Goal: Task Accomplishment & Management: Complete application form

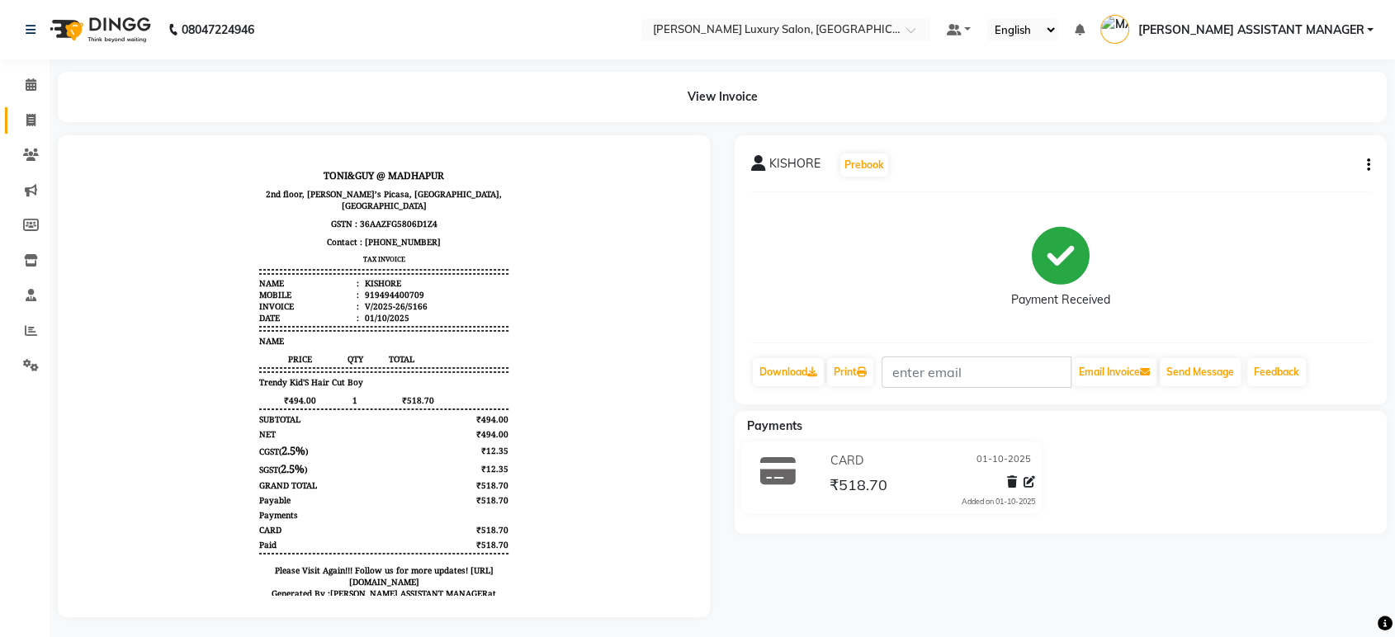
click at [26, 131] on link "Invoice" at bounding box center [25, 120] width 40 height 27
select select "service"
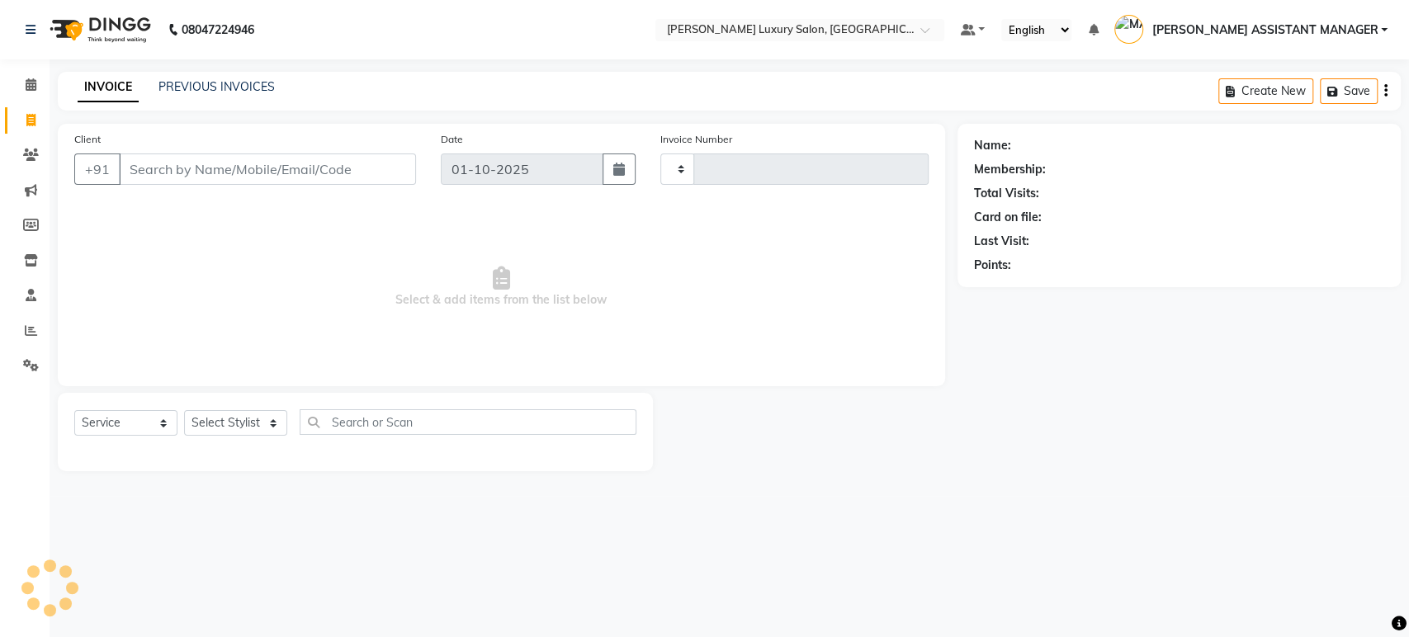
type input "5167"
select select "4712"
click at [223, 418] on select "Select Stylist" at bounding box center [235, 423] width 103 height 26
click at [261, 431] on select "Select Stylist" at bounding box center [235, 423] width 103 height 26
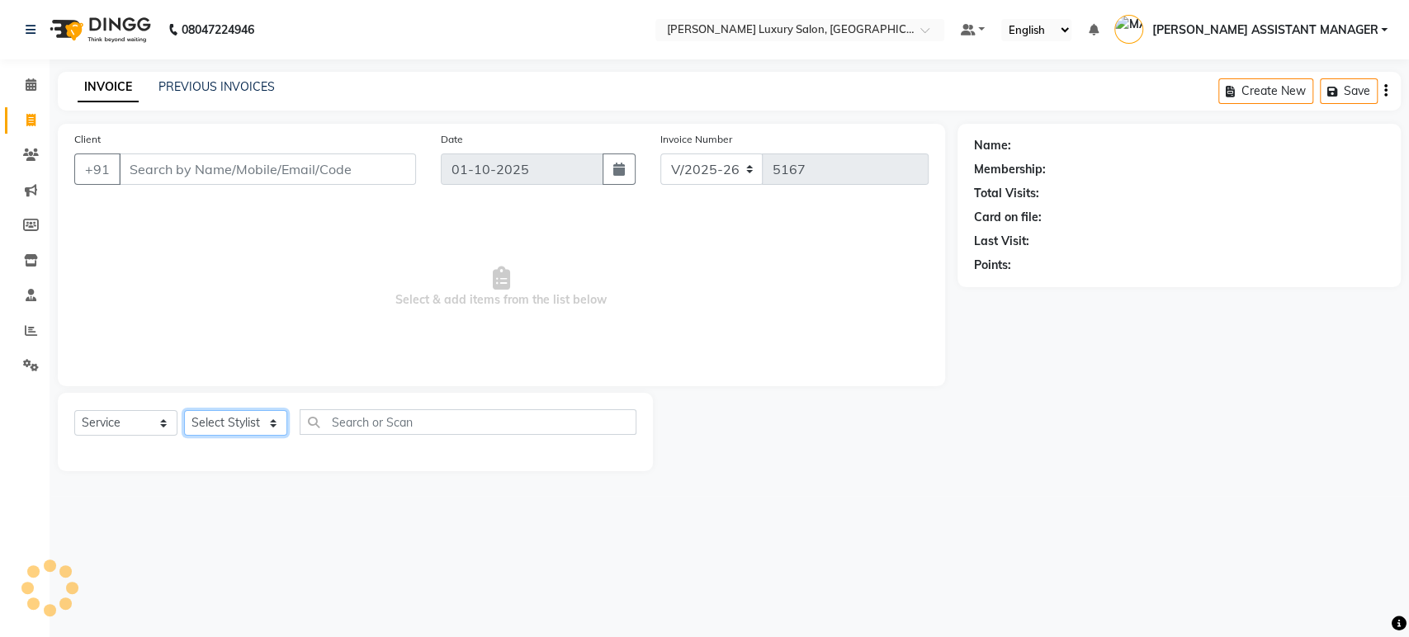
click at [262, 432] on select "Select Stylist" at bounding box center [235, 423] width 103 height 26
click at [259, 421] on select "Select Stylist [PERSON_NAME] ADITI ADITYA [PERSON_NAME] AHON [PERSON_NAME] [PER…" at bounding box center [252, 423] width 136 height 26
click at [255, 418] on select "Select Stylist [PERSON_NAME] ADITI ADITYA [PERSON_NAME] AHON [PERSON_NAME] [PER…" at bounding box center [252, 423] width 136 height 26
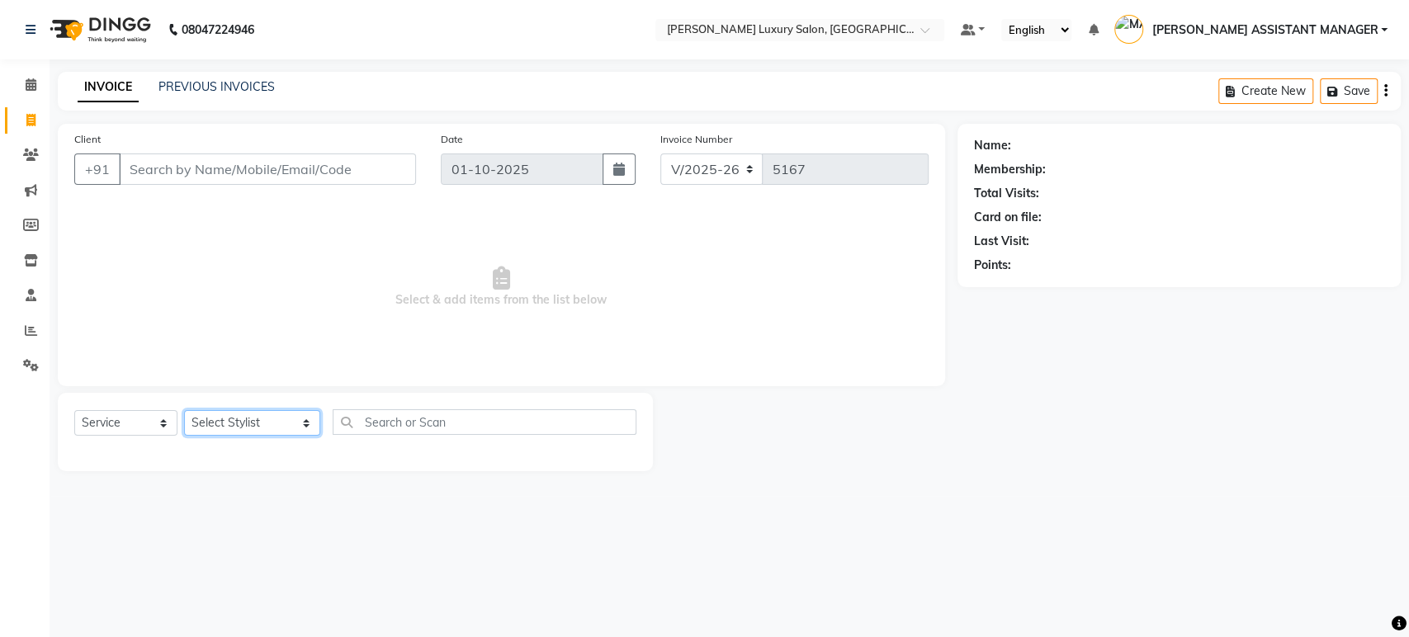
click at [255, 418] on select "Select Stylist [PERSON_NAME] ADITI ADITYA [PERSON_NAME] AHON [PERSON_NAME] [PER…" at bounding box center [252, 423] width 136 height 26
select select "63351"
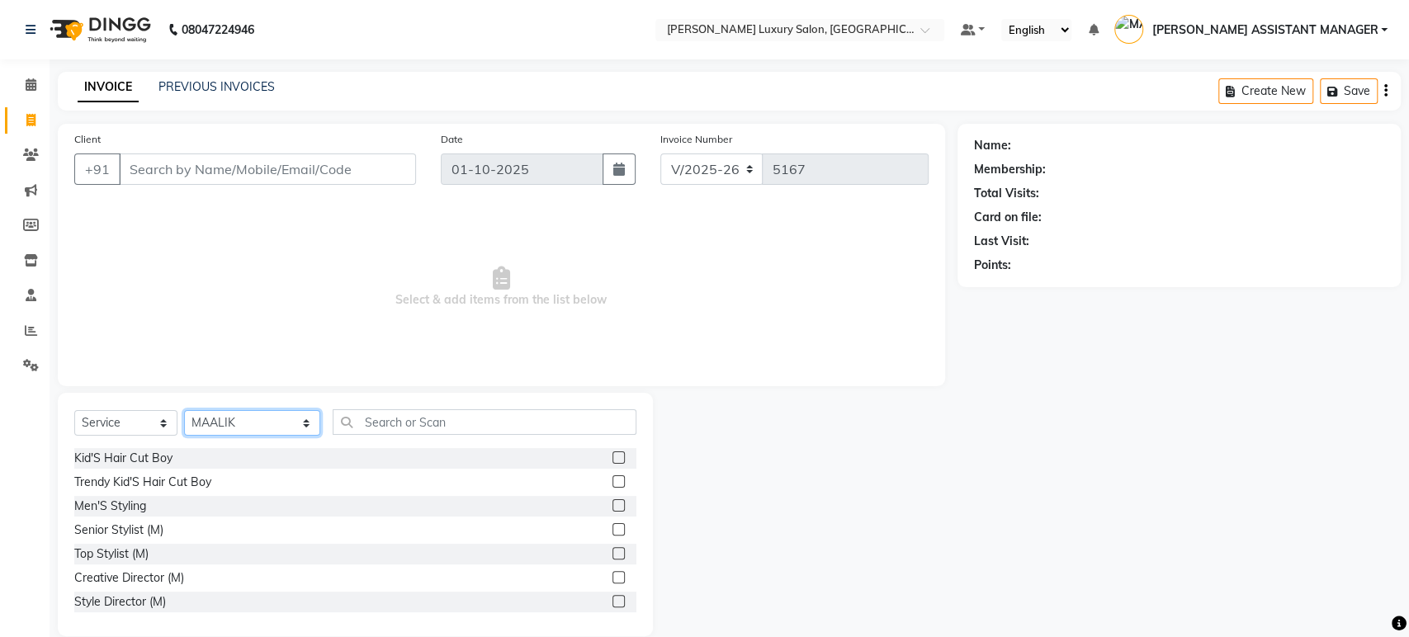
click at [255, 418] on select "Select Stylist [PERSON_NAME] ADITI ADITYA [PERSON_NAME] AHON [PERSON_NAME] [PER…" at bounding box center [252, 423] width 136 height 26
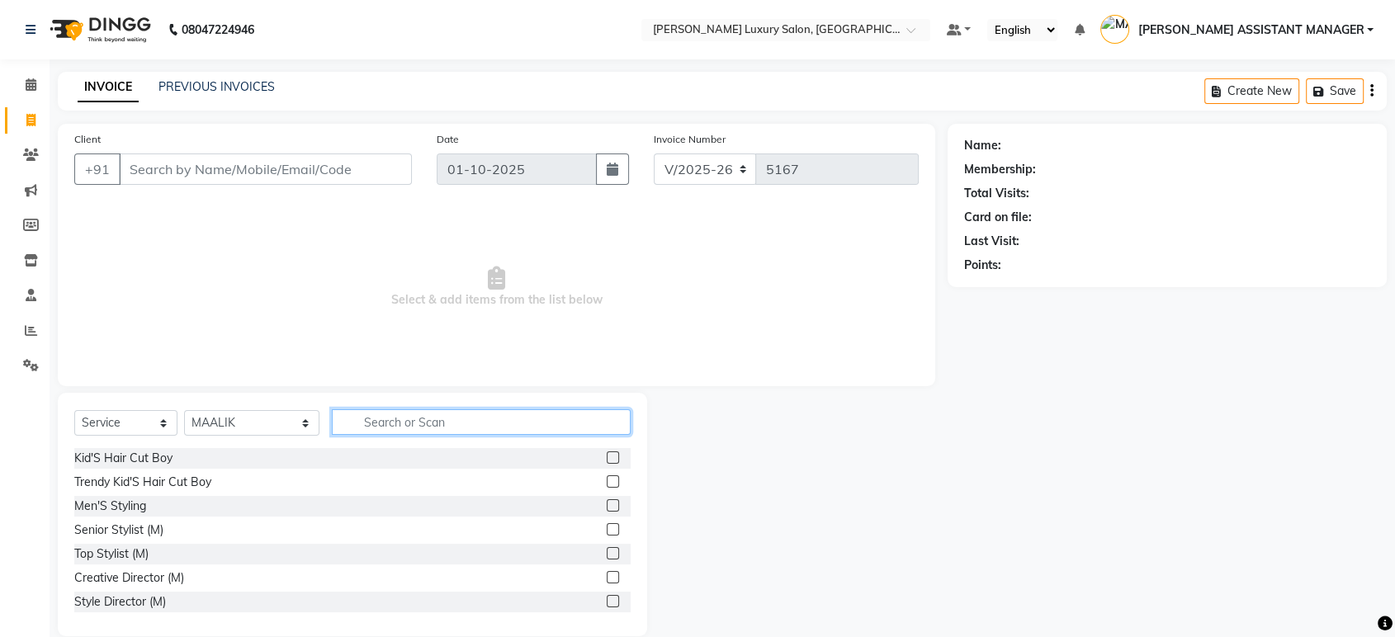
click at [350, 429] on input "text" at bounding box center [481, 422] width 299 height 26
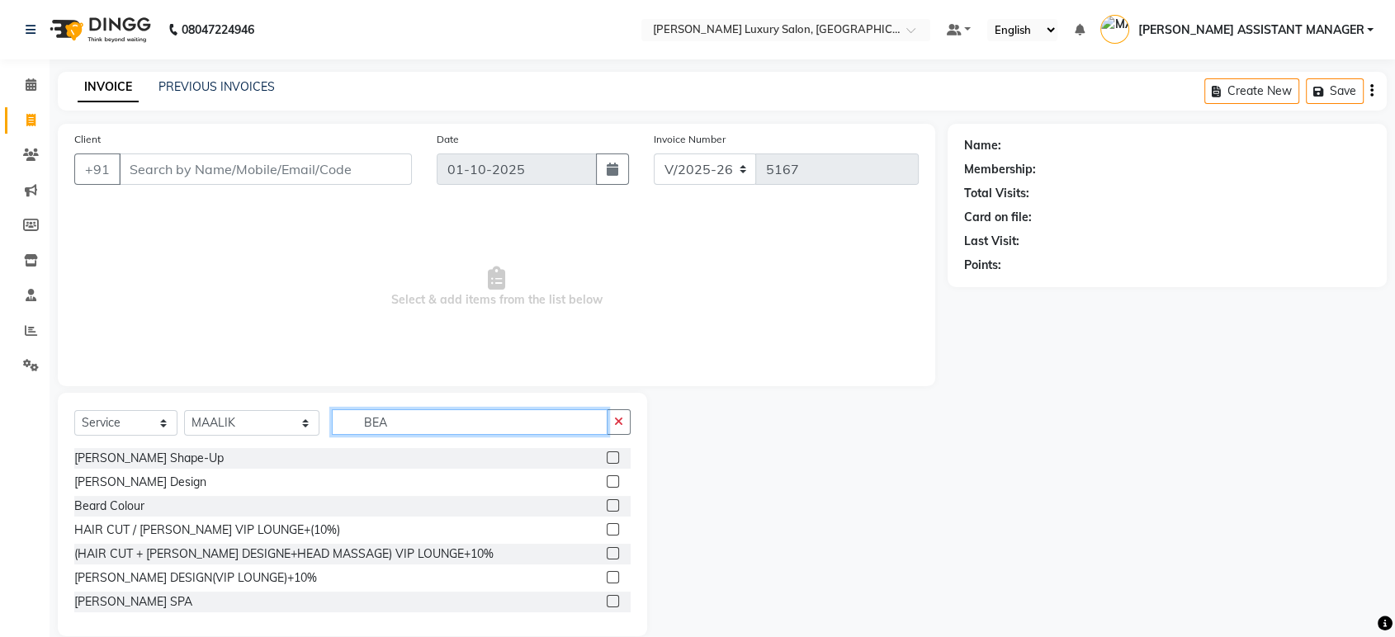
type input "BEA"
click at [607, 507] on label at bounding box center [613, 505] width 12 height 12
click at [607, 507] on input "checkbox" at bounding box center [612, 506] width 11 height 11
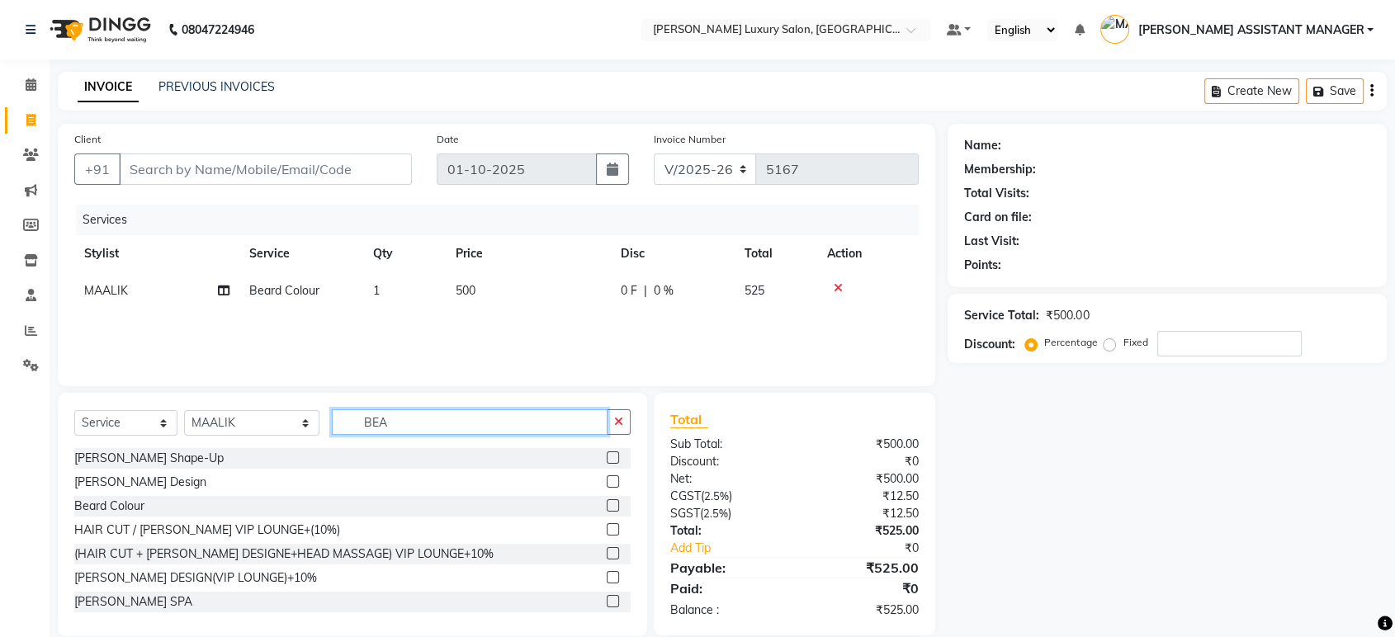
checkbox input "false"
click at [404, 432] on input "BEA" at bounding box center [470, 422] width 276 height 26
type input "B"
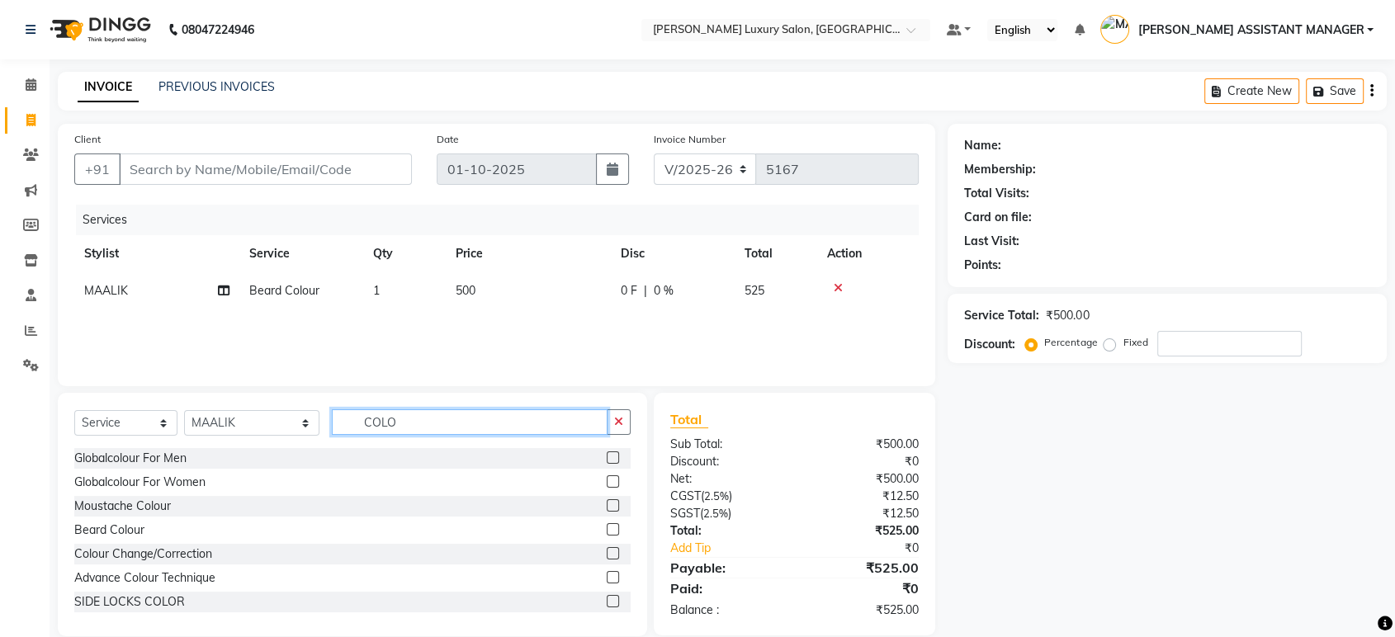
type input "COLO"
click at [607, 454] on label at bounding box center [613, 457] width 12 height 12
click at [607, 454] on input "checkbox" at bounding box center [612, 458] width 11 height 11
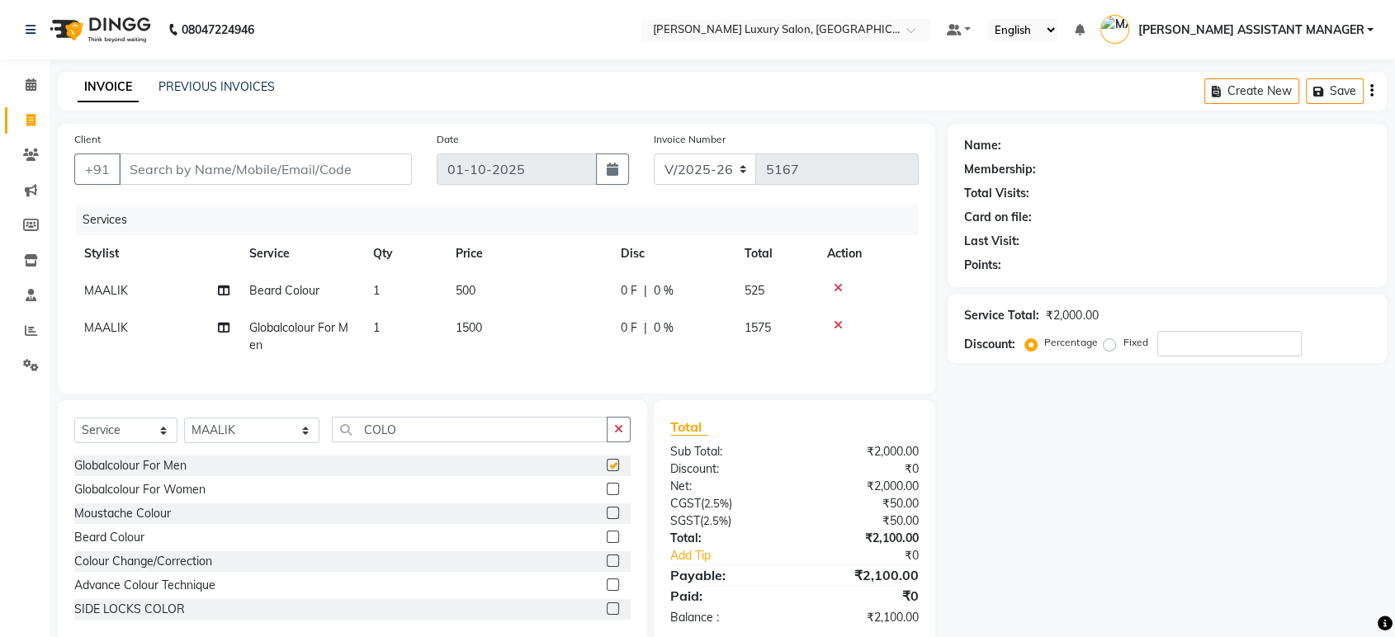
checkbox input "false"
click at [218, 177] on input "Client" at bounding box center [265, 169] width 293 height 31
type input "7"
type input "0"
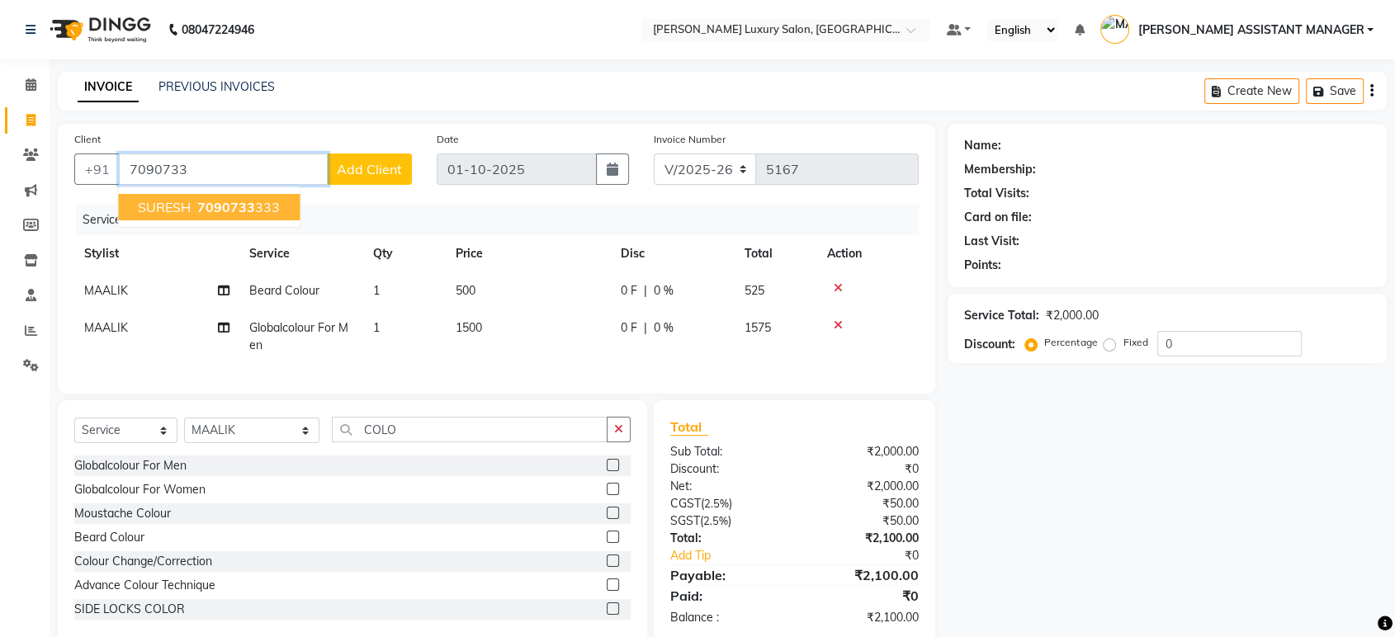
click at [256, 214] on ngb-highlight "7090733 333" at bounding box center [237, 207] width 86 height 17
type input "7090733333"
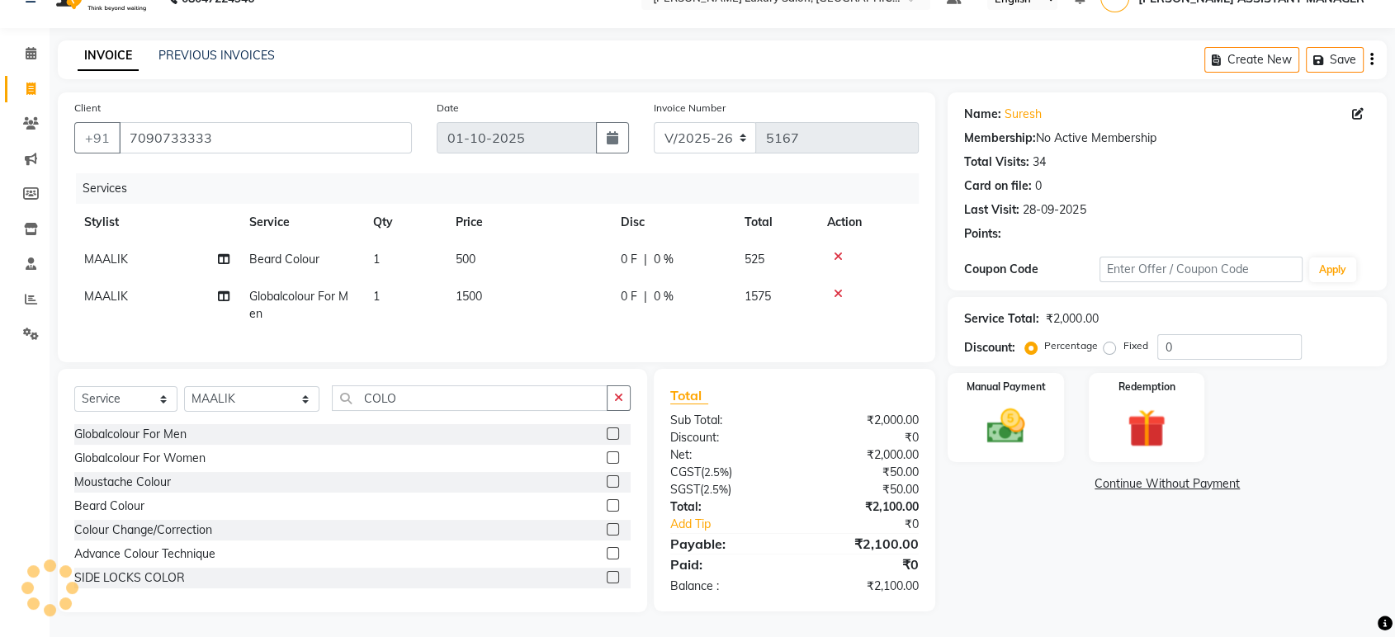
scroll to position [45, 0]
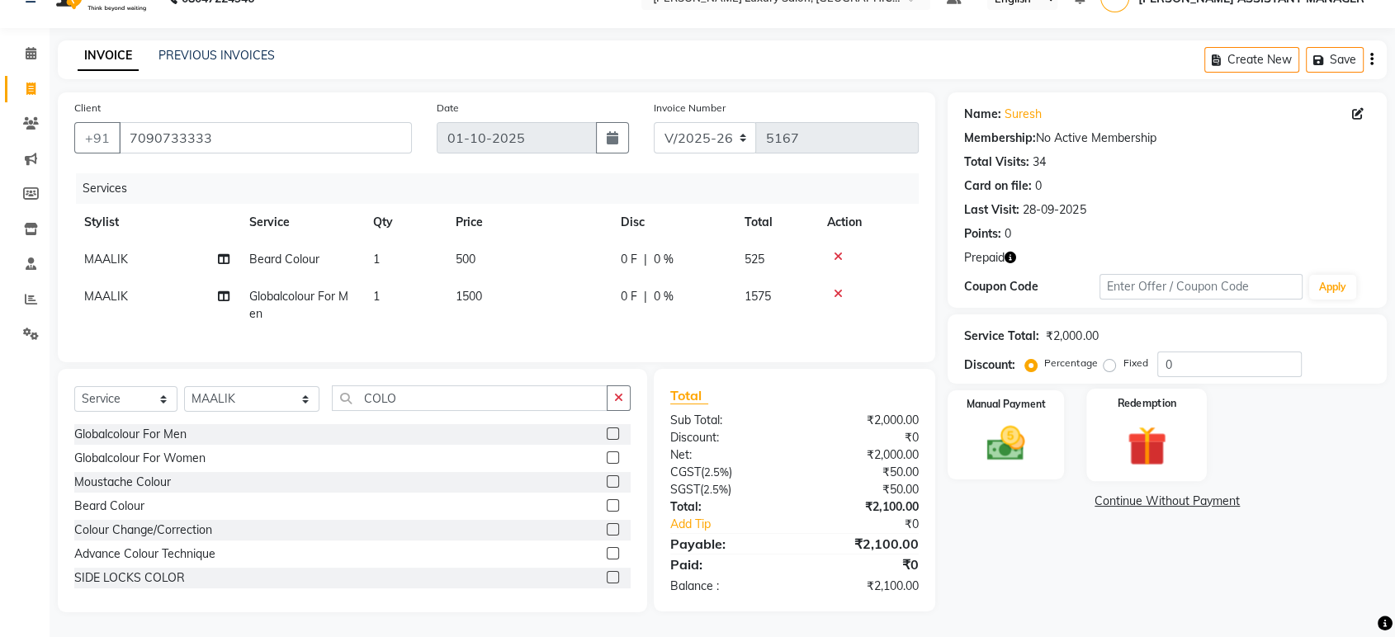
click at [1138, 424] on img at bounding box center [1146, 446] width 64 height 50
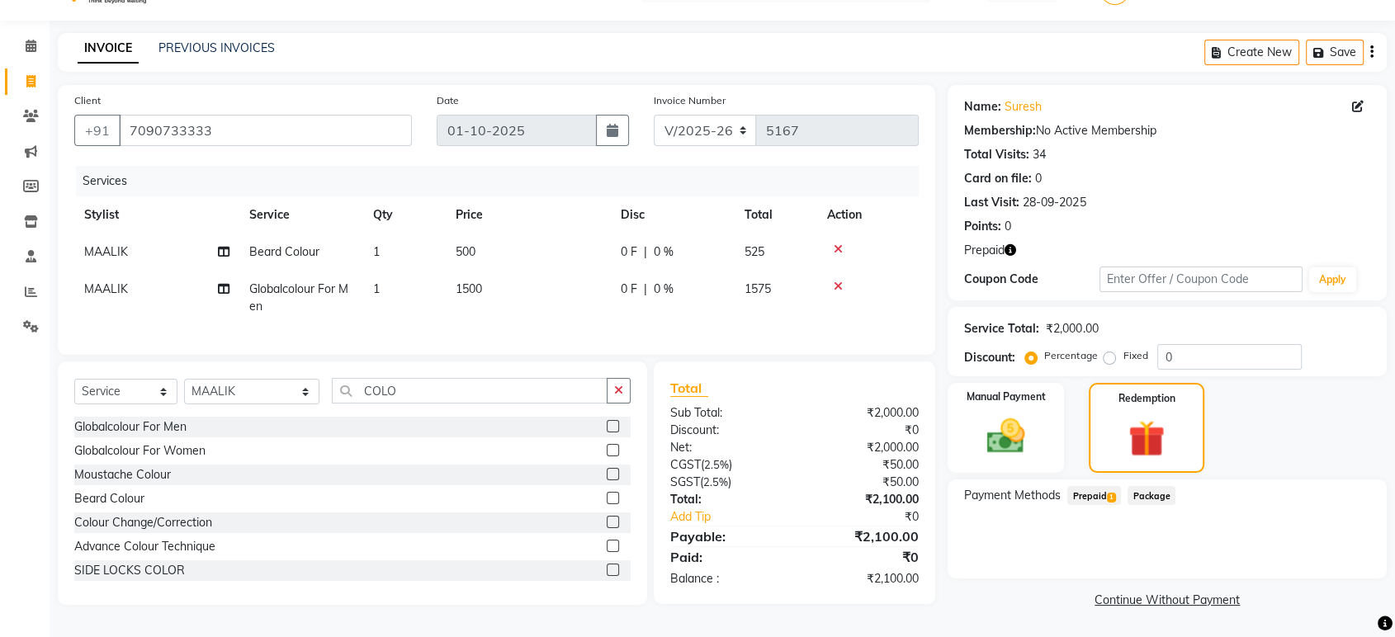
click at [1097, 486] on span "Prepaid 1" at bounding box center [1094, 495] width 54 height 19
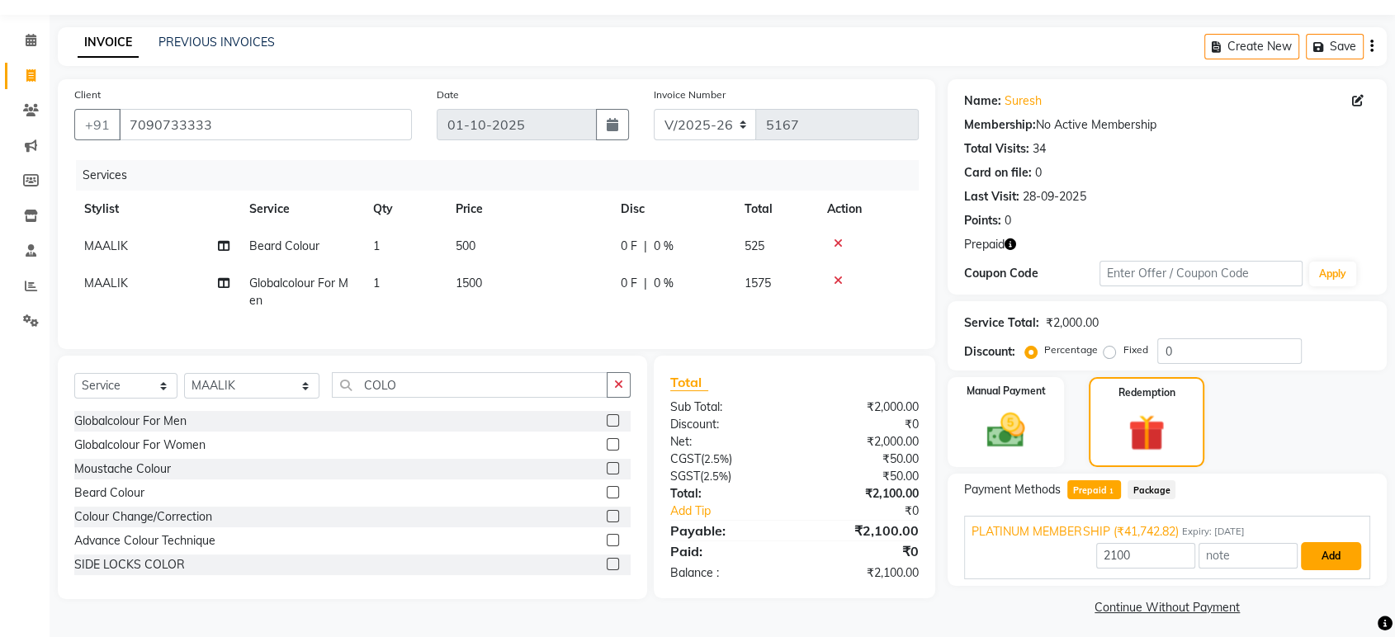
click at [1320, 548] on button "Add" at bounding box center [1331, 556] width 60 height 28
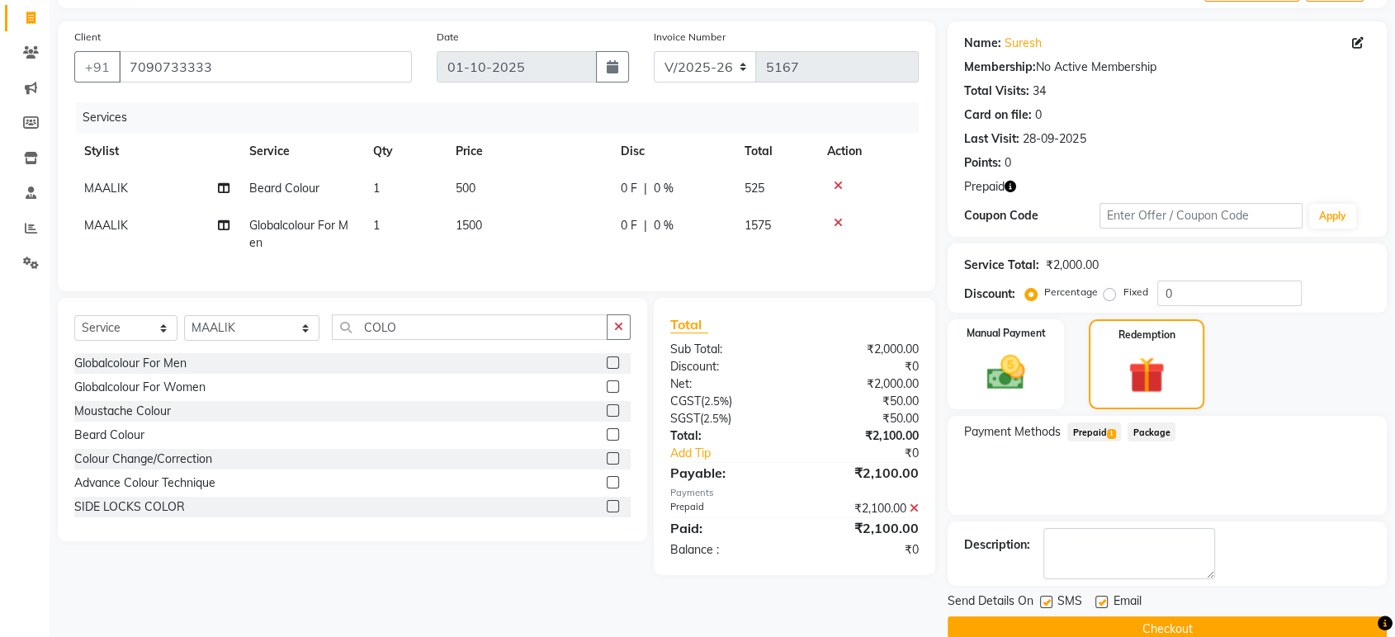
scroll to position [131, 0]
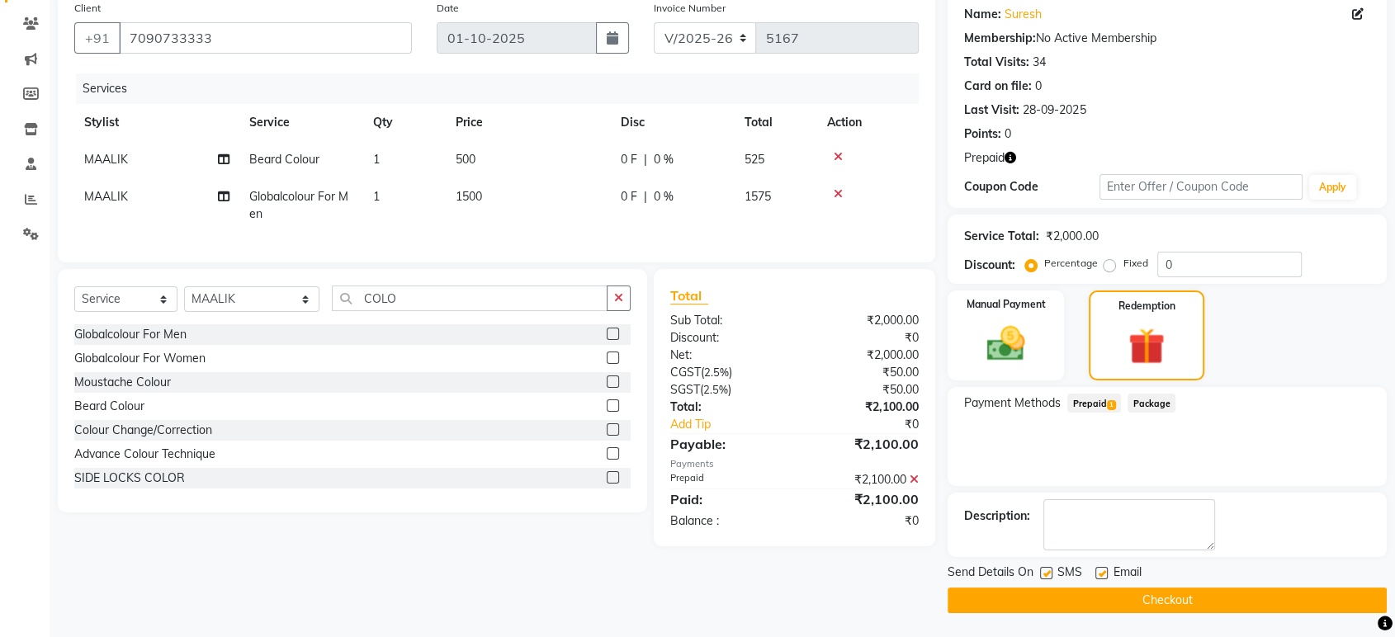
click at [1270, 602] on button "Checkout" at bounding box center [1166, 601] width 439 height 26
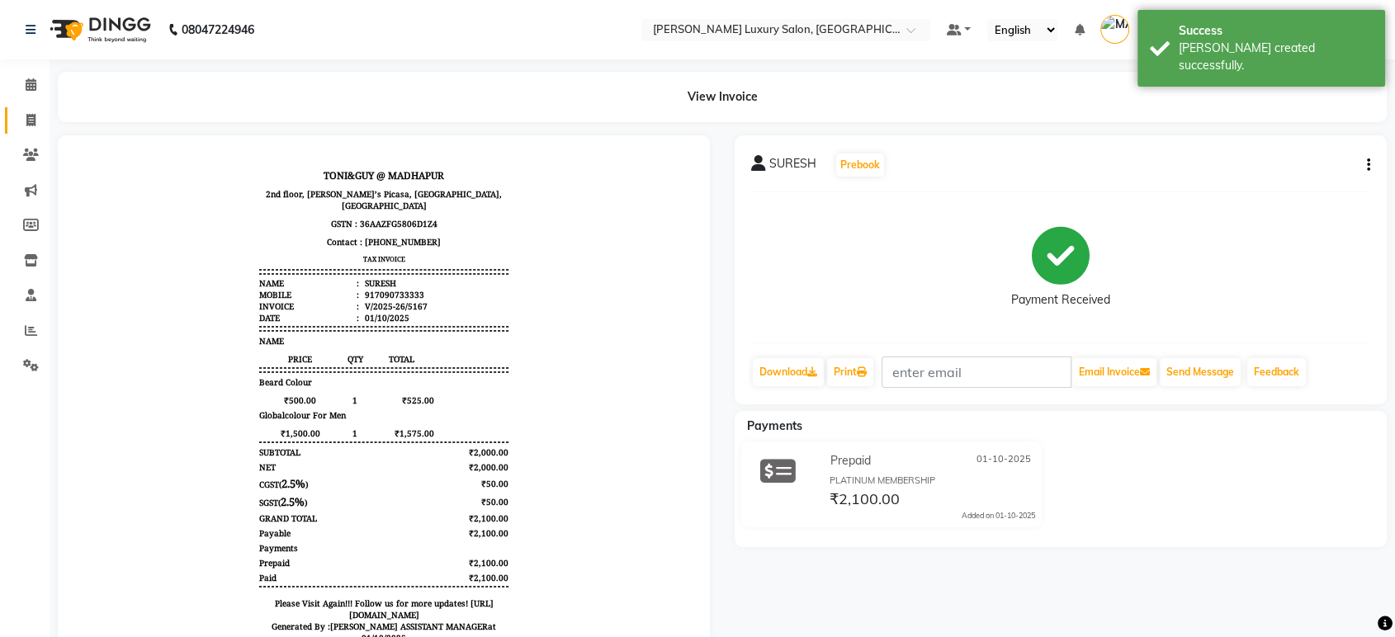
drag, startPoint x: 32, startPoint y: 139, endPoint x: 26, endPoint y: 130, distance: 10.6
click at [32, 139] on li "Clients" at bounding box center [25, 155] width 50 height 35
click at [24, 125] on span at bounding box center [31, 120] width 29 height 19
select select "4712"
select select "service"
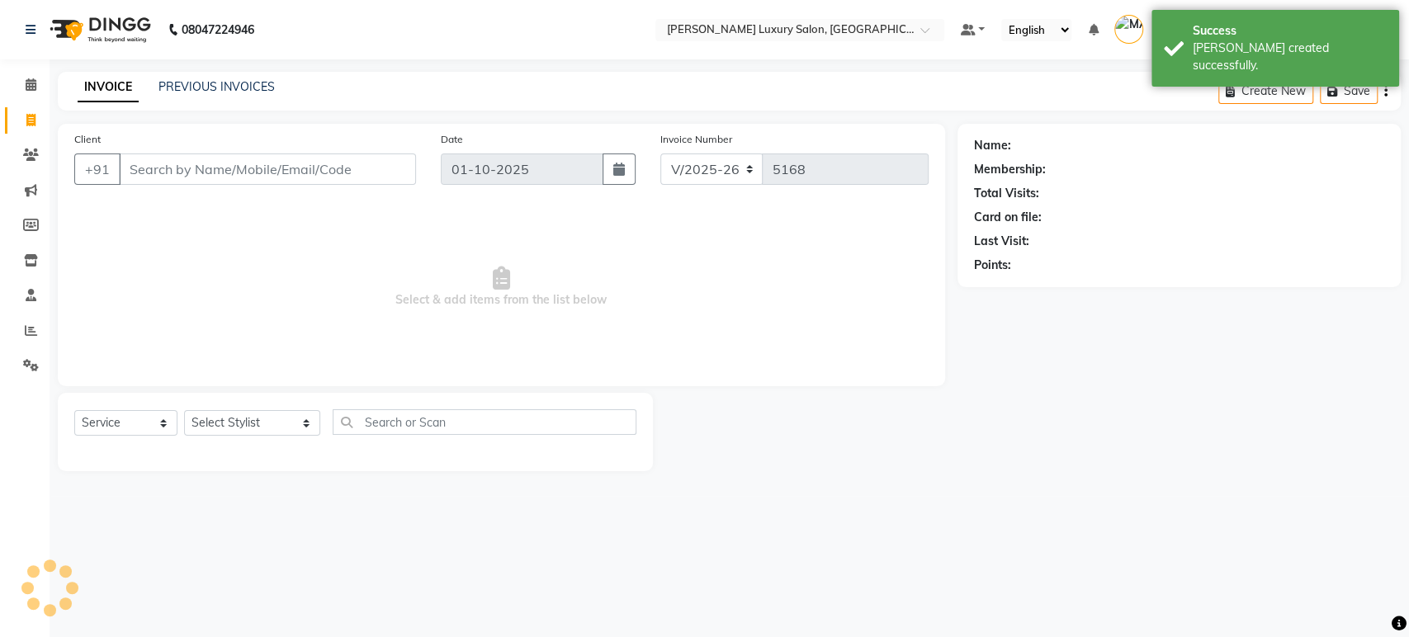
click at [174, 177] on input "Client" at bounding box center [267, 169] width 297 height 31
click at [162, 157] on input "Client" at bounding box center [267, 169] width 297 height 31
click at [162, 177] on input "Client" at bounding box center [267, 169] width 297 height 31
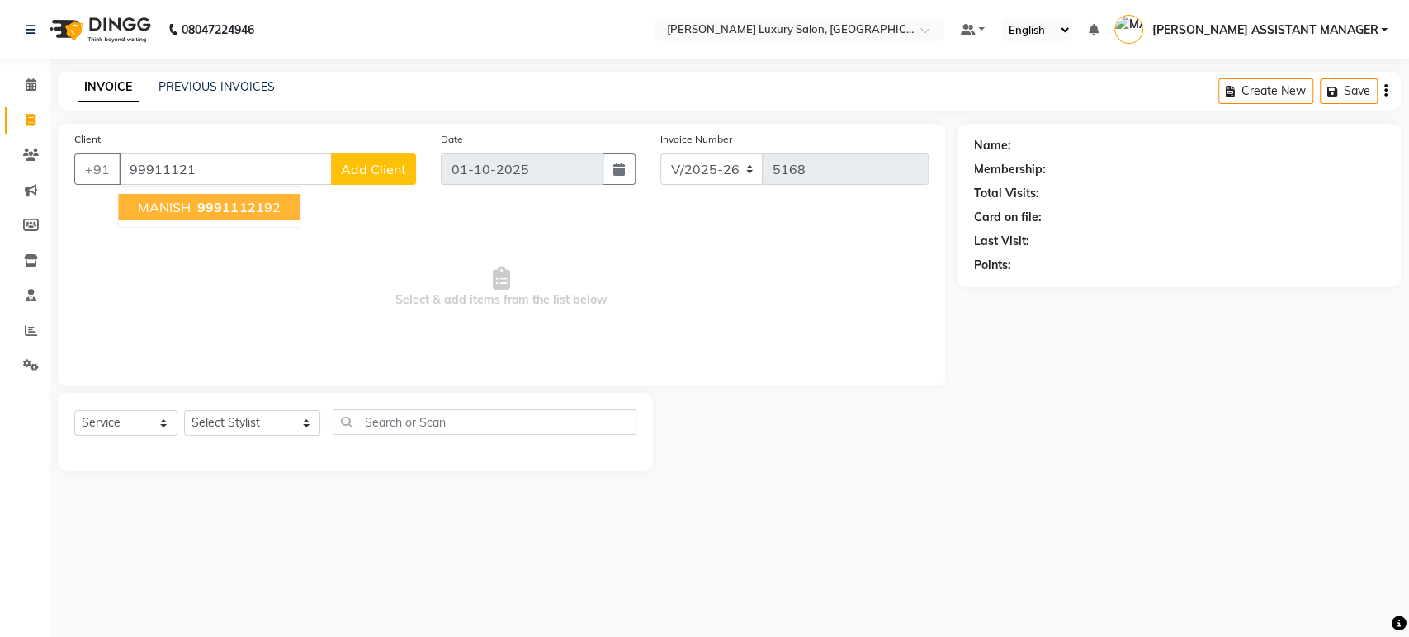
click at [170, 216] on button "MANISH 99911121 92" at bounding box center [209, 207] width 182 height 26
type input "9991112192"
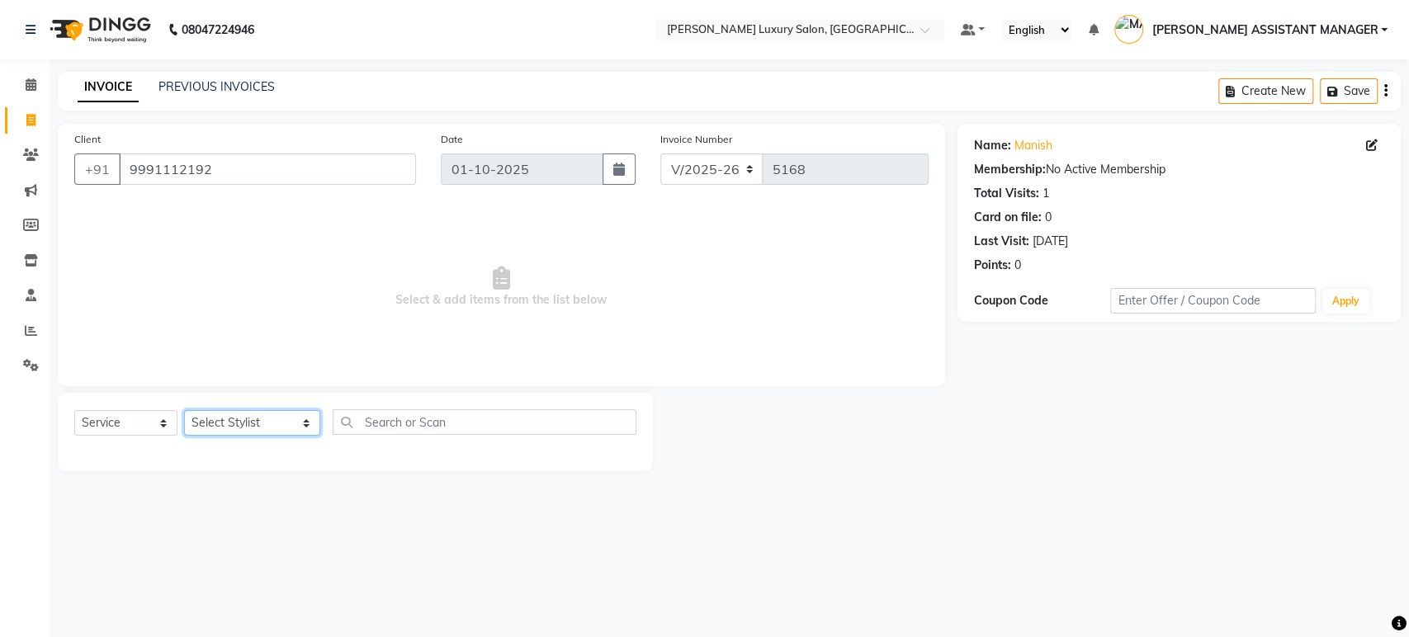
click at [244, 423] on select "Select Stylist [PERSON_NAME] ADITI ADITYA [PERSON_NAME] AHON [PERSON_NAME] [PER…" at bounding box center [252, 423] width 136 height 26
select select "90116"
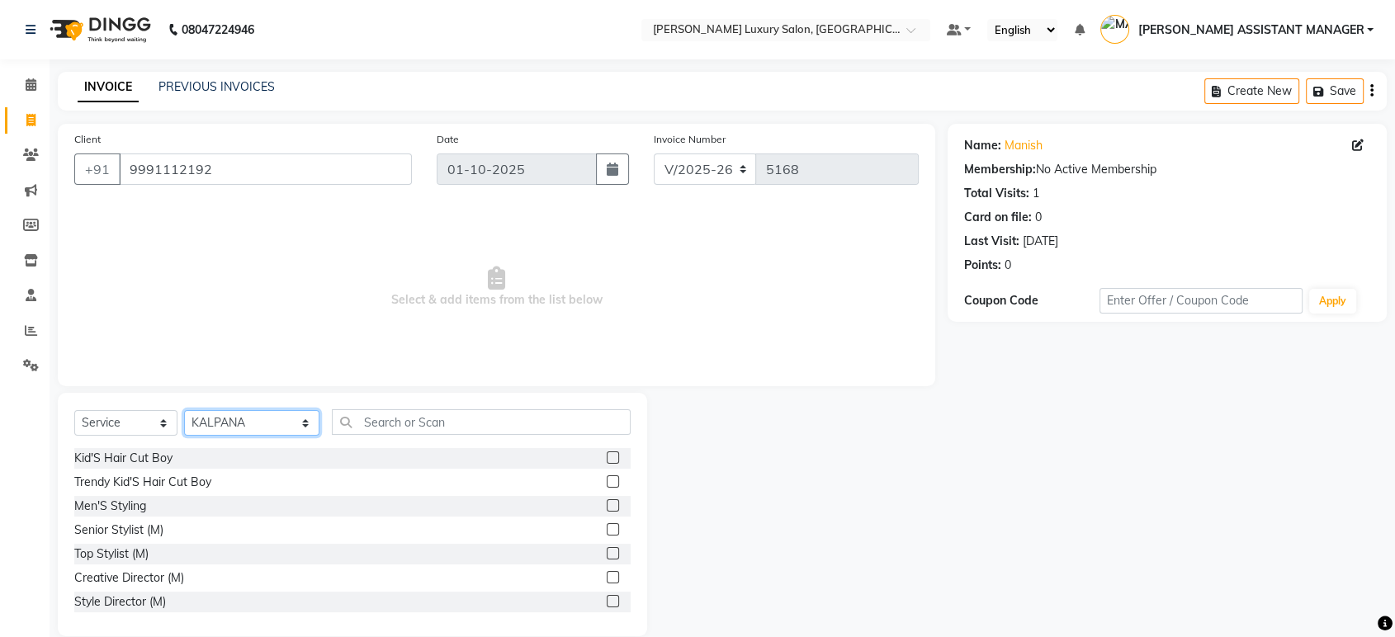
click at [244, 423] on select "Select Stylist [PERSON_NAME] ADITI ADITYA [PERSON_NAME] AHON [PERSON_NAME] [PER…" at bounding box center [251, 423] width 135 height 26
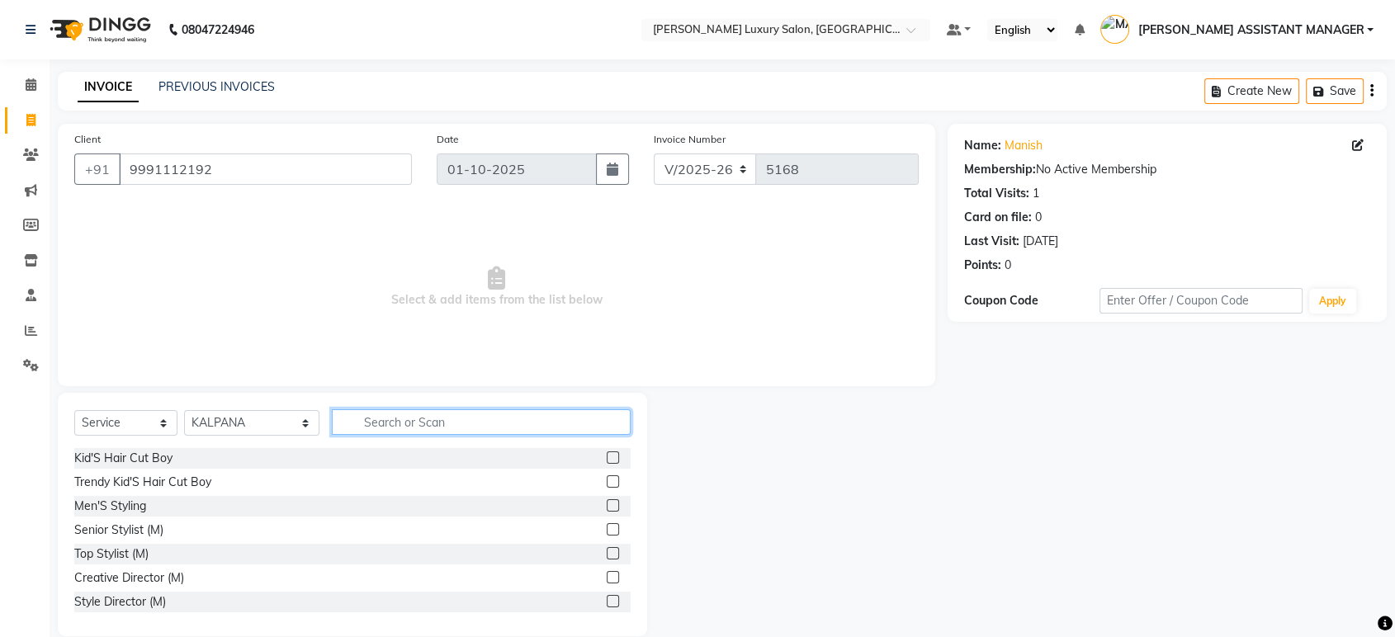
click at [332, 418] on input "text" at bounding box center [481, 422] width 299 height 26
type input "THRE"
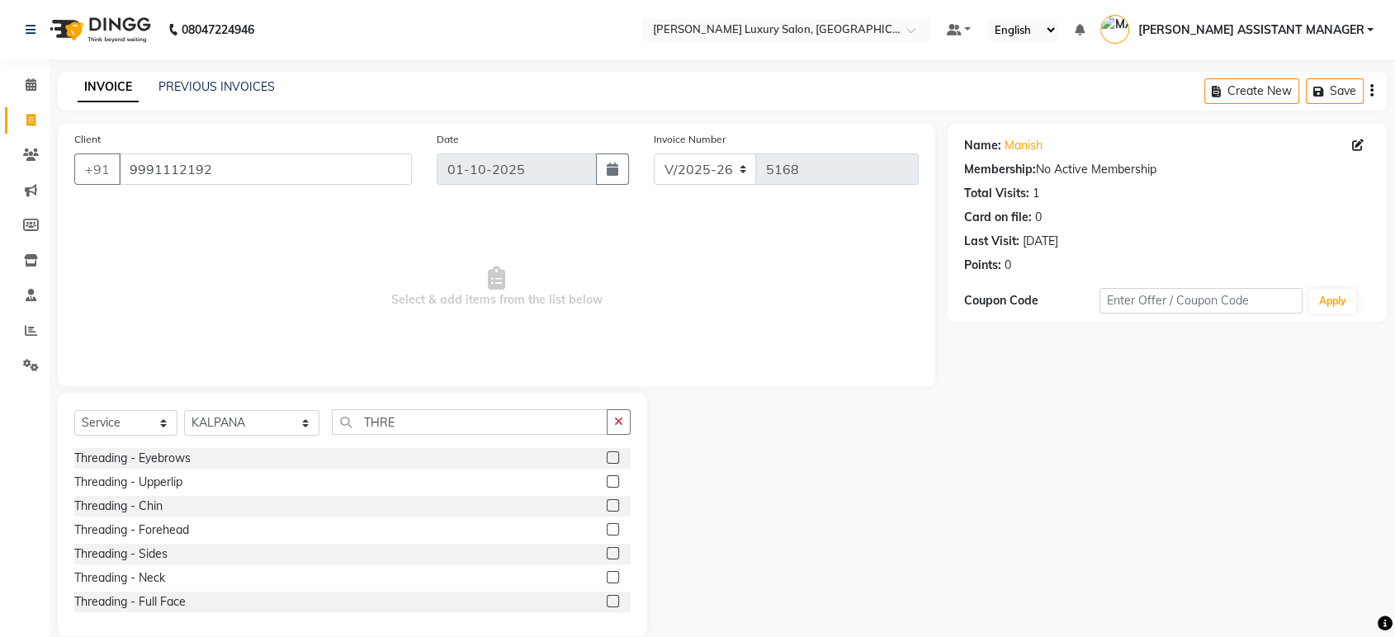
click at [607, 455] on label at bounding box center [613, 457] width 12 height 12
click at [607, 455] on input "checkbox" at bounding box center [612, 458] width 11 height 11
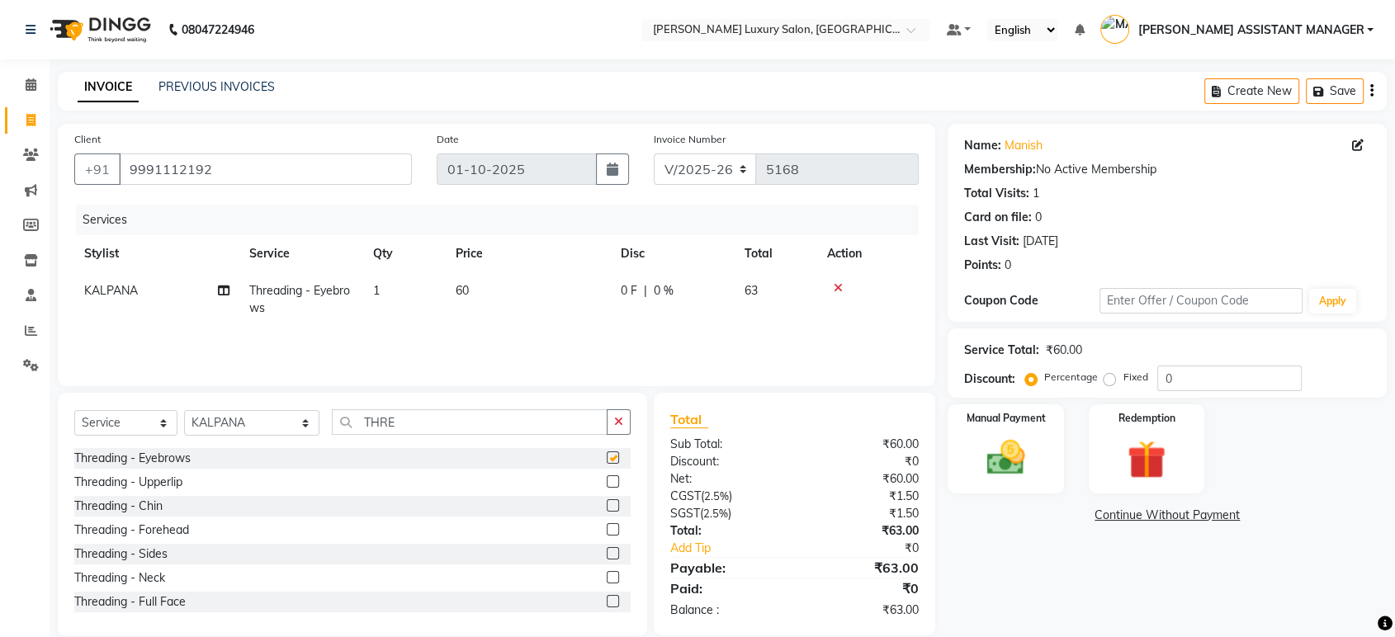
checkbox input "false"
click at [1014, 462] on img at bounding box center [1005, 458] width 64 height 46
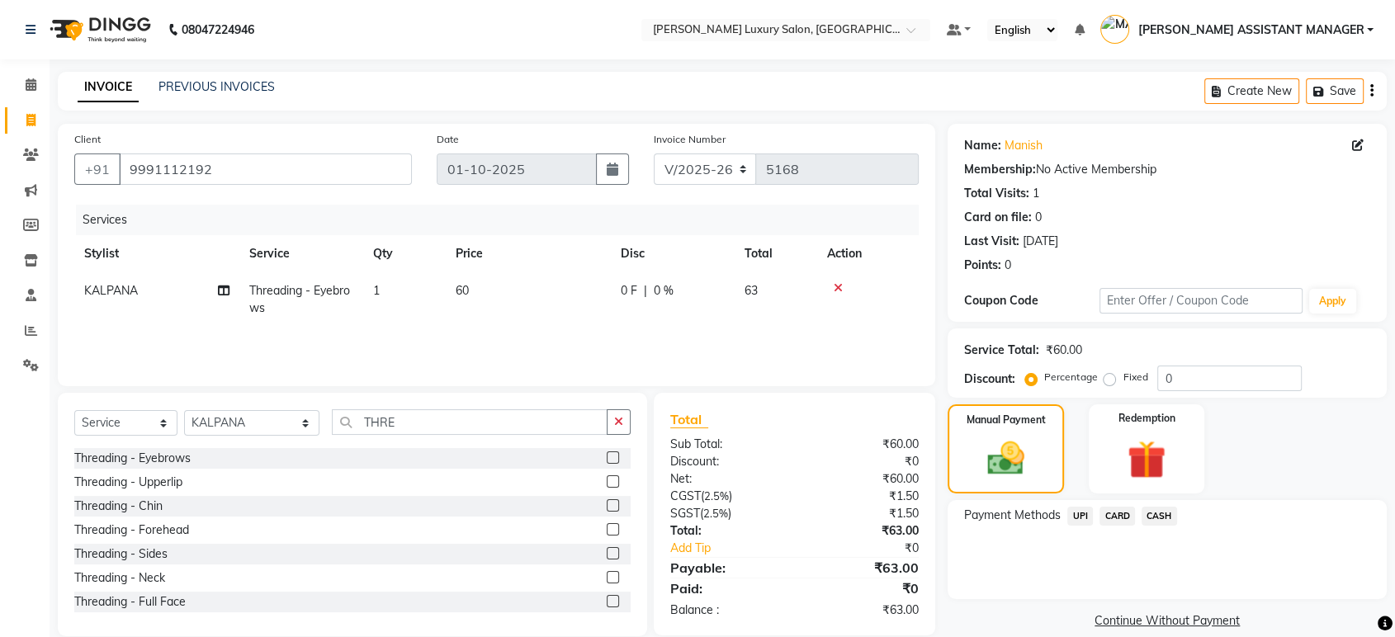
click at [1079, 513] on span "UPI" at bounding box center [1080, 516] width 26 height 19
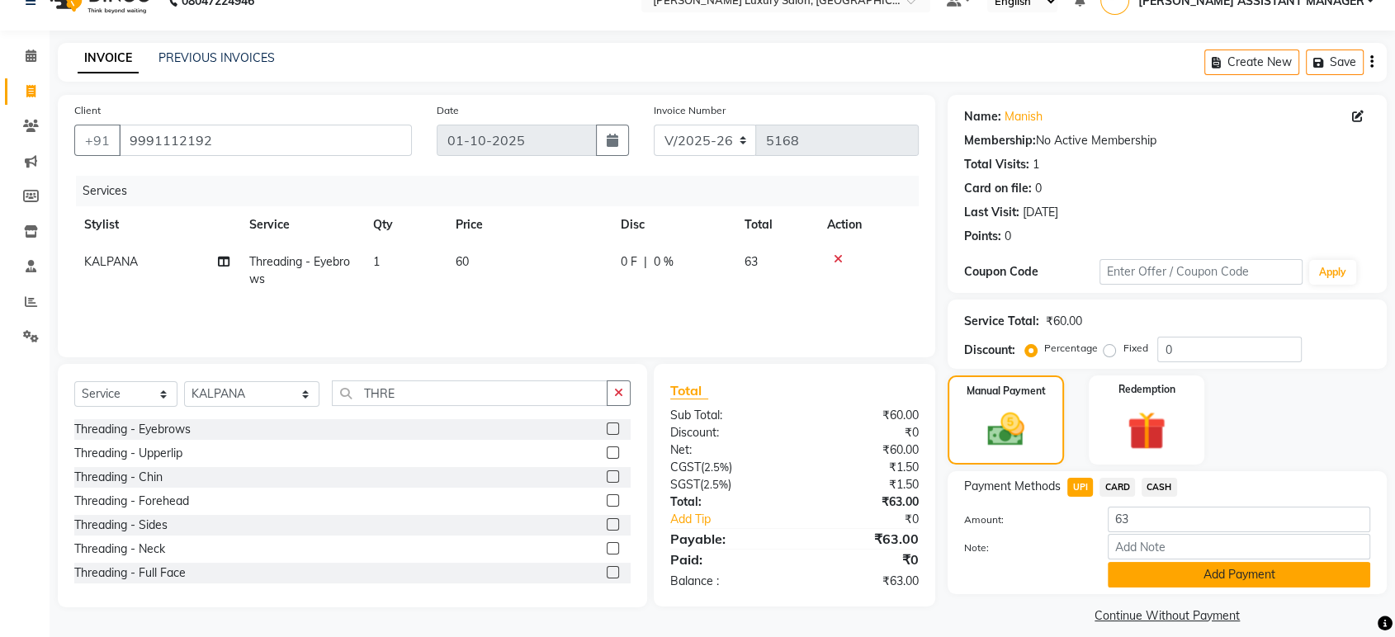
scroll to position [43, 0]
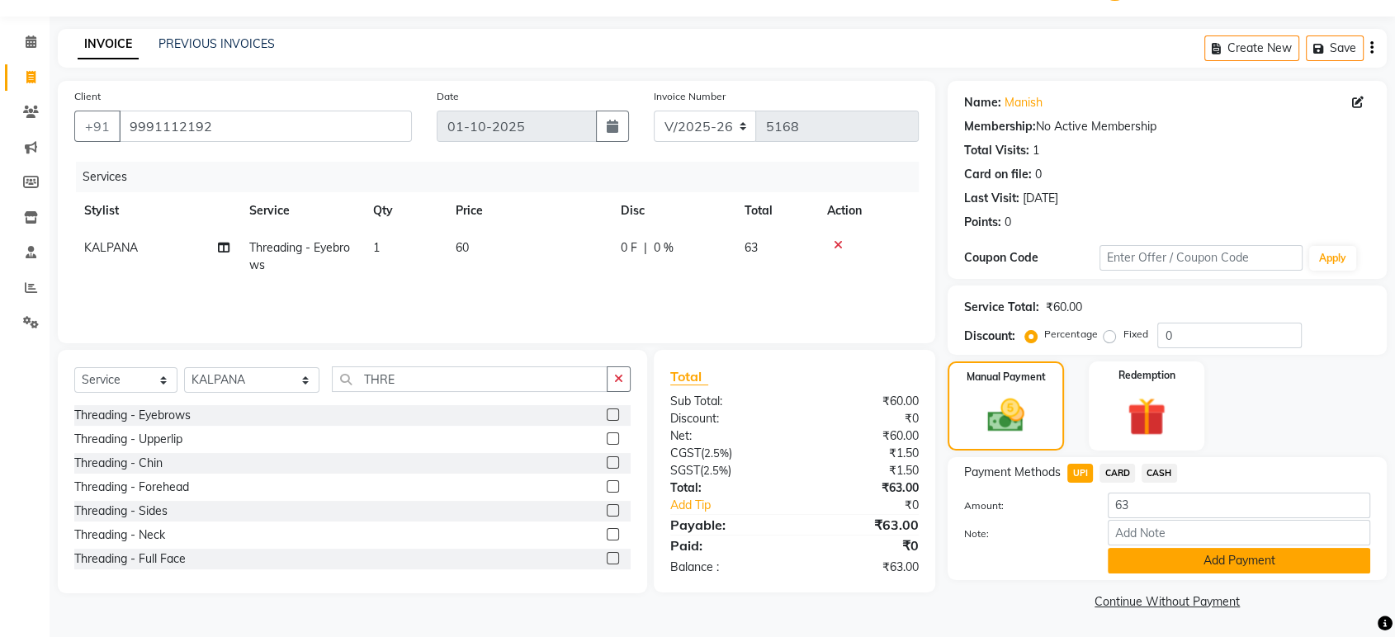
click at [1140, 566] on button "Add Payment" at bounding box center [1239, 561] width 262 height 26
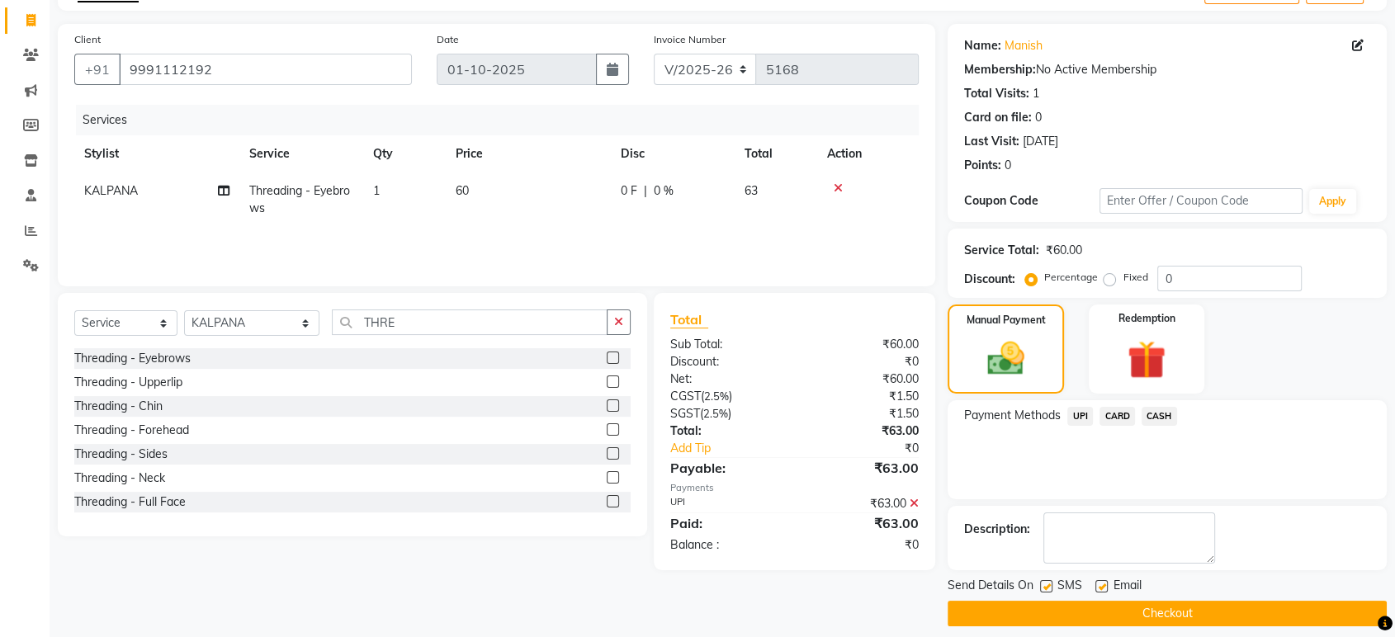
scroll to position [112, 0]
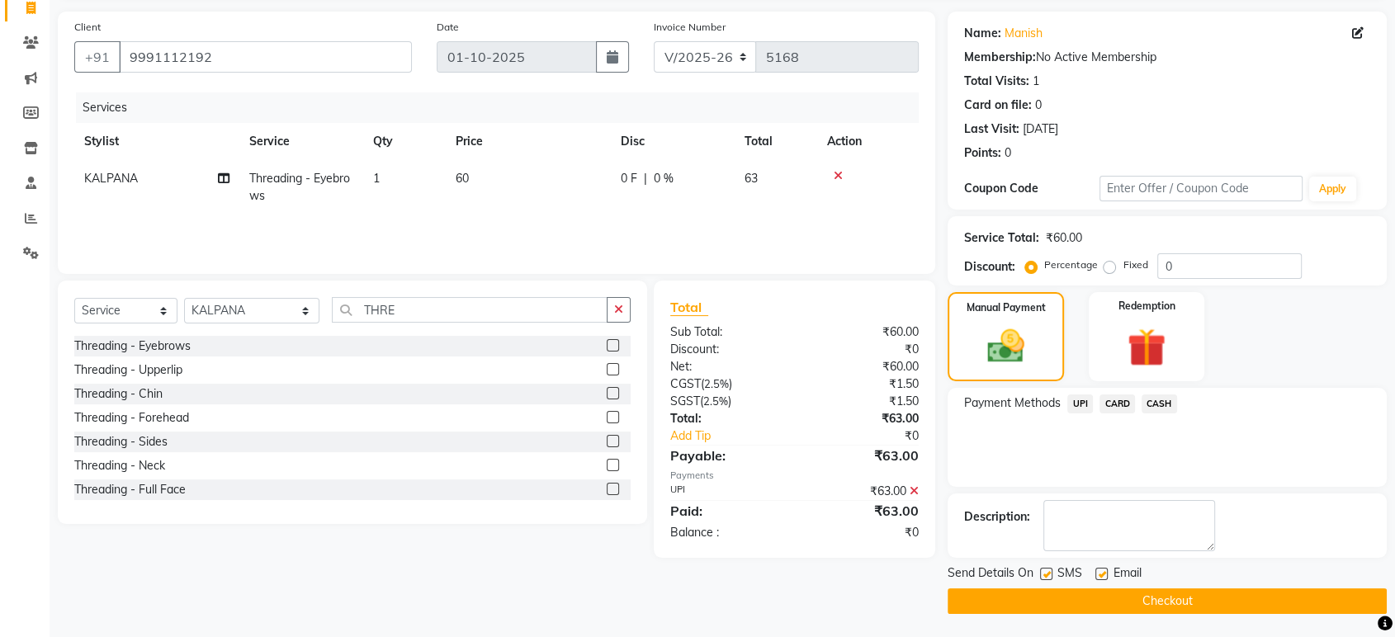
click at [1227, 591] on button "Checkout" at bounding box center [1166, 601] width 439 height 26
